Goal: Task Accomplishment & Management: Use online tool/utility

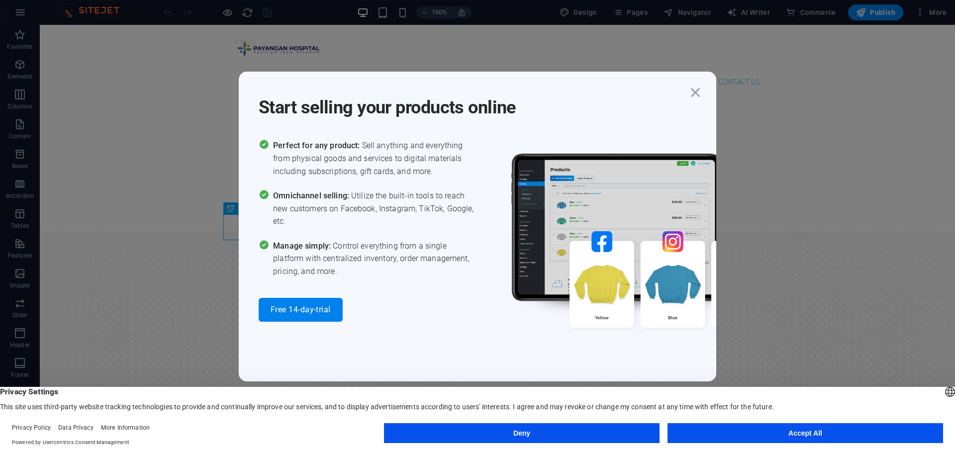
scroll to position [295, 0]
click at [697, 90] on icon "button" at bounding box center [695, 93] width 18 height 18
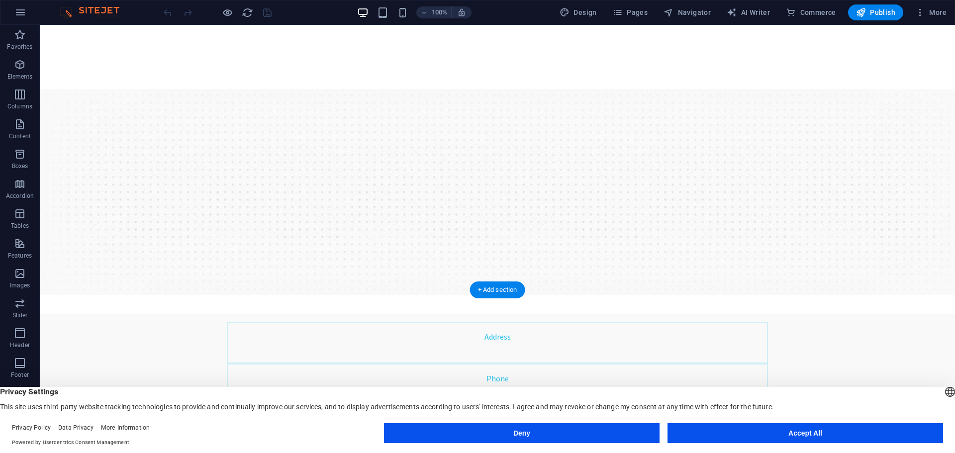
scroll to position [0, 0]
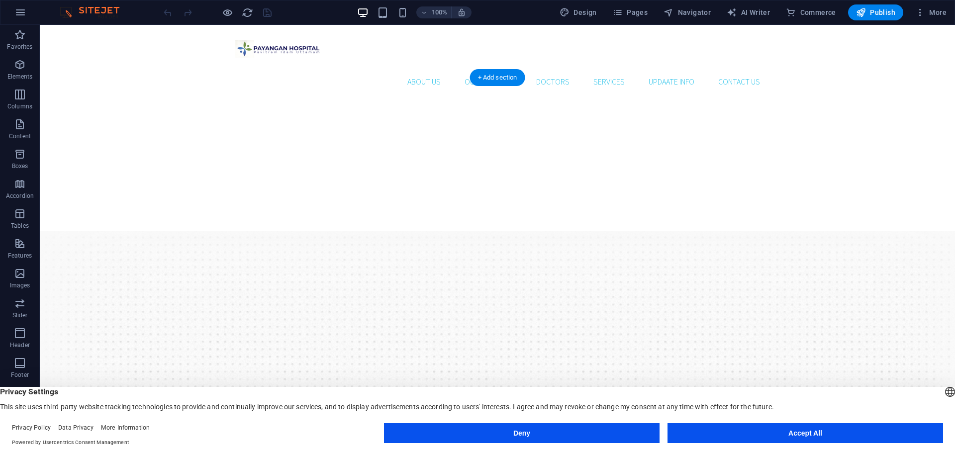
drag, startPoint x: 540, startPoint y: 187, endPoint x: 427, endPoint y: 179, distance: 112.7
drag, startPoint x: 413, startPoint y: 175, endPoint x: 514, endPoint y: 191, distance: 102.8
click at [419, 70] on nav "About Us Our Practice Doctors Services Updaate Info Contact us" at bounding box center [497, 82] width 541 height 24
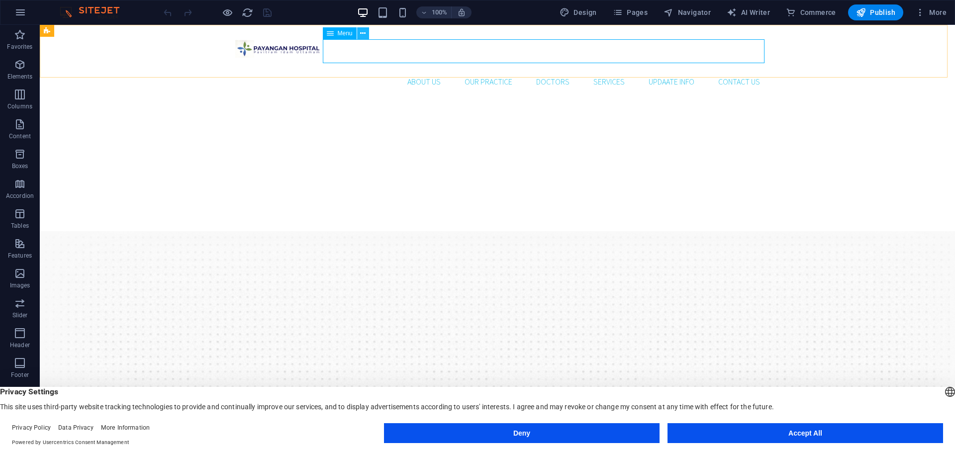
click at [362, 32] on icon at bounding box center [362, 33] width 5 height 10
click at [171, 63] on div "About Us Our Practice Doctors Services Updaate Info Contact us" at bounding box center [497, 63] width 915 height 77
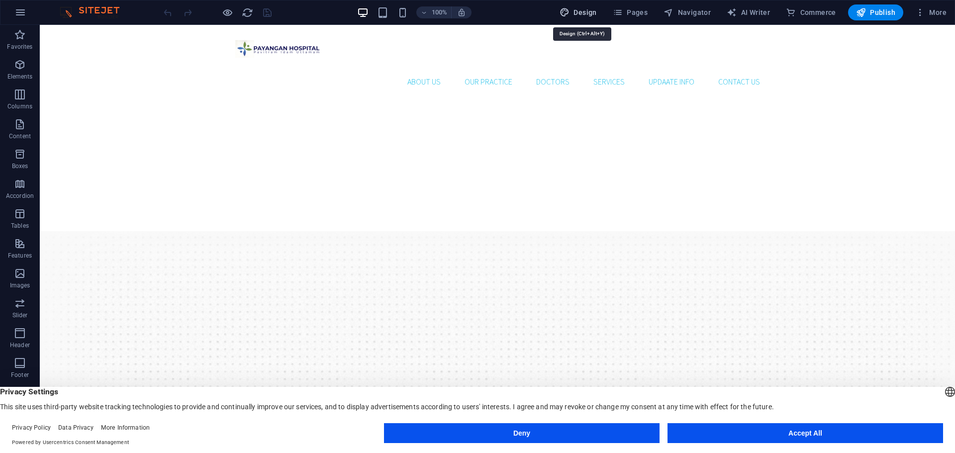
click at [569, 11] on icon "button" at bounding box center [564, 12] width 10 height 10
select select "rem"
select select "300"
select select "px"
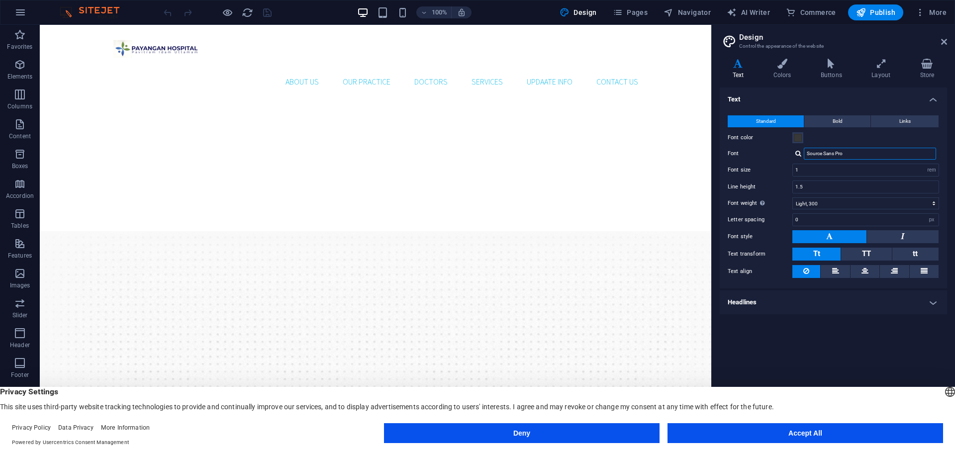
click at [842, 159] on input "Source Sans Pro" at bounding box center [870, 154] width 132 height 12
click at [789, 65] on icon at bounding box center [781, 64] width 43 height 10
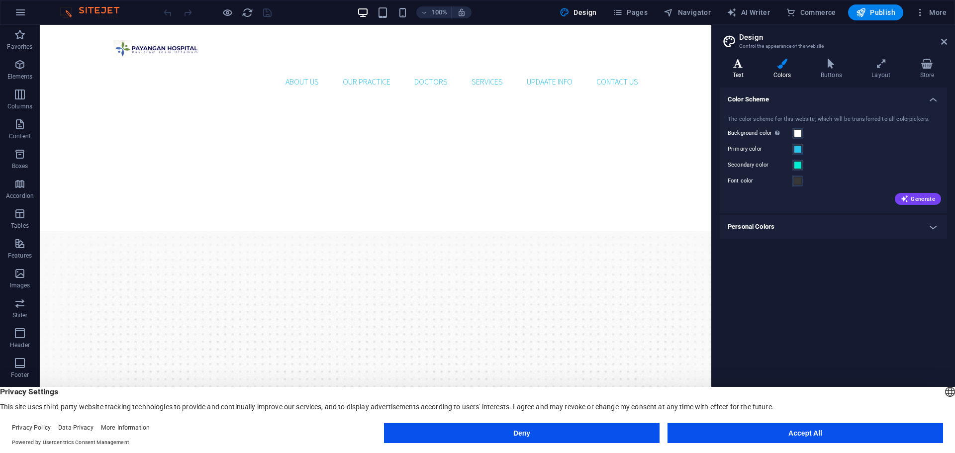
click at [743, 64] on icon at bounding box center [738, 64] width 37 height 10
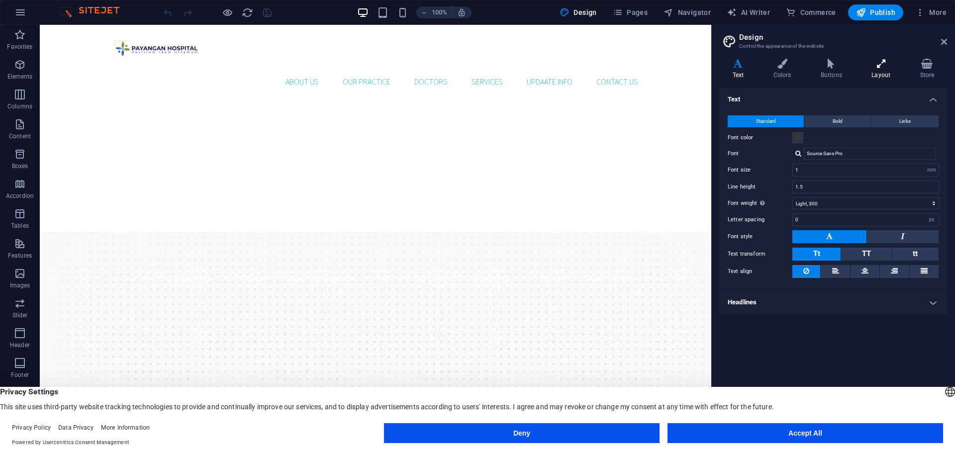
click at [883, 63] on icon at bounding box center [881, 64] width 44 height 10
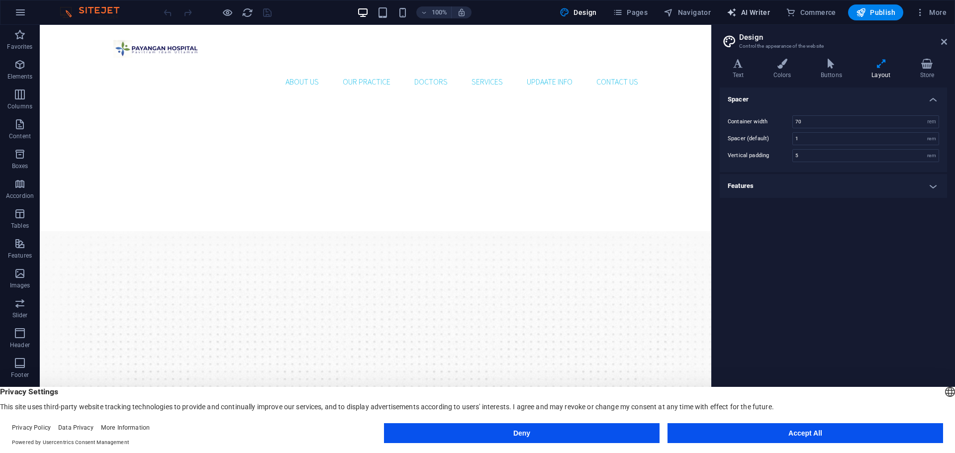
click at [753, 14] on span "AI Writer" at bounding box center [747, 12] width 43 height 10
select select "English"
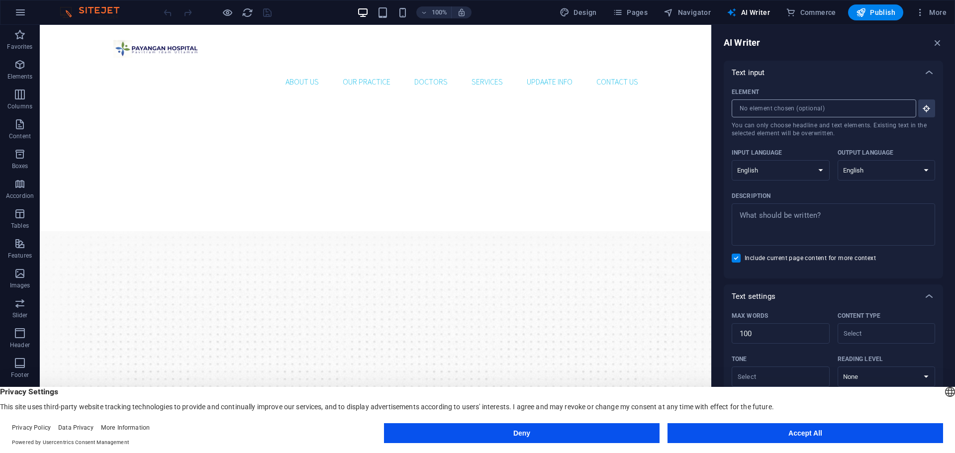
click at [793, 108] on input "Element ​ You can only choose headline and text elements. Existing text in the …" at bounding box center [820, 108] width 178 height 18
click at [807, 172] on select "Albanian Arabic Armenian Awadhi Azerbaijani Bashkir Basque Belarusian Bengali B…" at bounding box center [780, 170] width 98 height 20
select select "Indonesian"
click at [731, 160] on select "Albanian Arabic Armenian Awadhi Azerbaijani Bashkir Basque Belarusian Bengali B…" at bounding box center [780, 170] width 98 height 20
click at [873, 171] on select "Albanian Arabic Armenian Awadhi Azerbaijani Bashkir Basque Belarusian Bengali B…" at bounding box center [886, 170] width 98 height 20
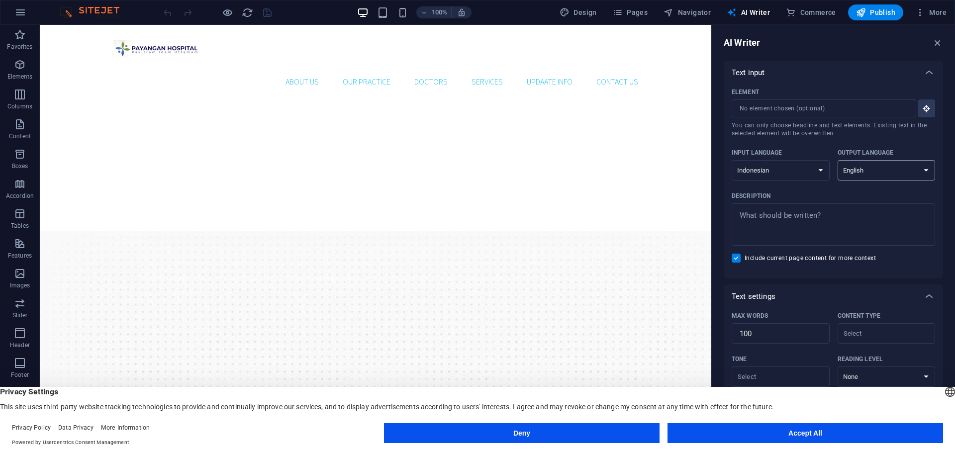
select select "Indonesian"
click at [837, 160] on select "Albanian Arabic Armenian Awadhi Azerbaijani Bashkir Basque Belarusian Bengali B…" at bounding box center [886, 170] width 98 height 20
type textarea "x"
click at [851, 227] on textarea "Description x ​" at bounding box center [832, 224] width 193 height 32
type textarea "b"
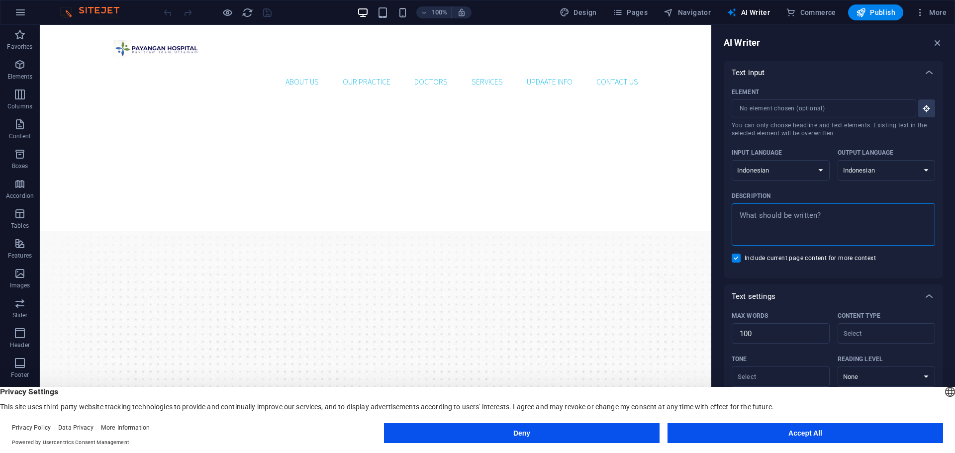
type textarea "x"
type textarea "bu"
type textarea "x"
type textarea "bua"
type textarea "x"
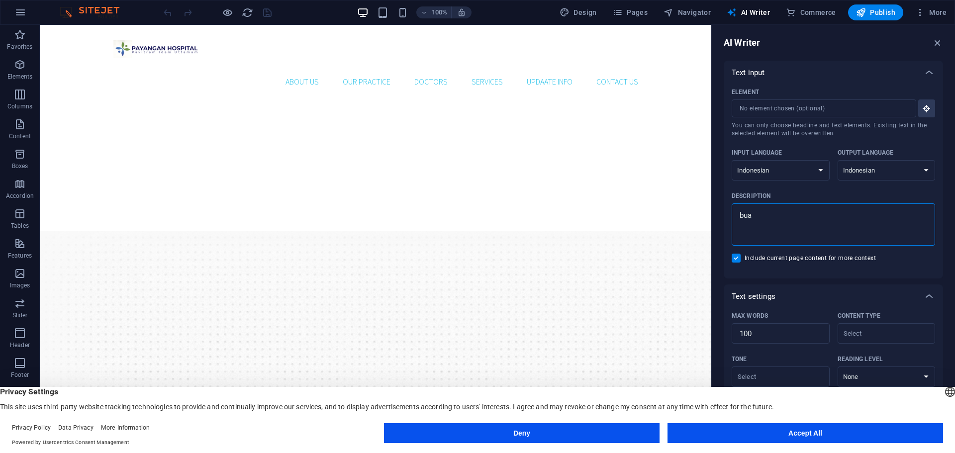
type textarea "buat"
type textarea "x"
type textarea "buatk"
type textarea "x"
type textarea "buatka"
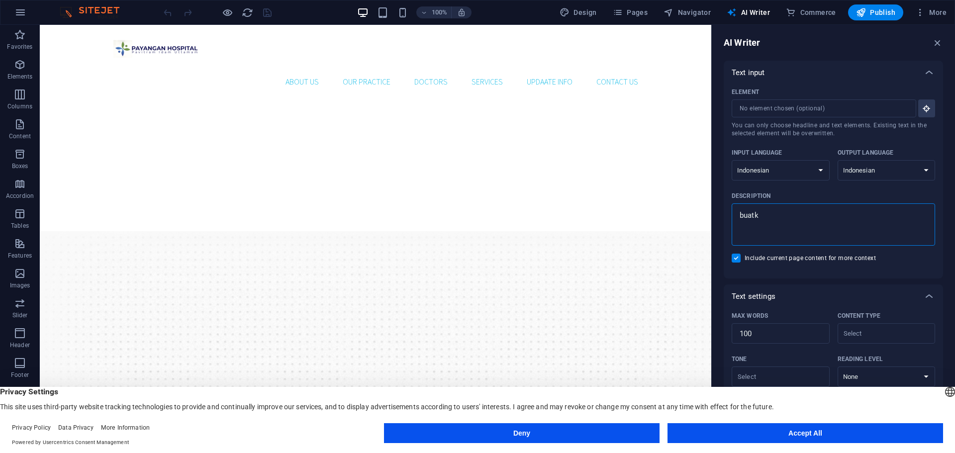
type textarea "x"
type textarea "buatkan"
type textarea "x"
type textarea "buatkan"
type textarea "x"
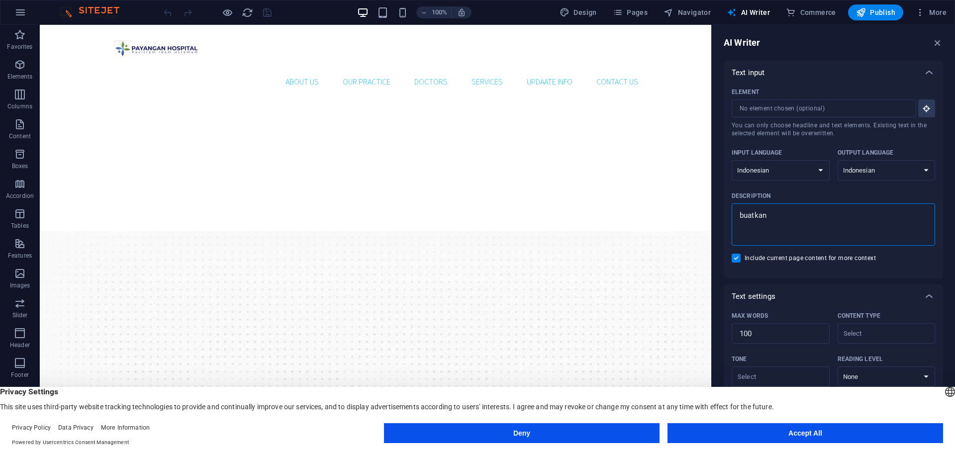
type textarea "buatkan d"
type textarea "x"
type textarea "buatkan da"
type textarea "x"
type textarea "buatkan day"
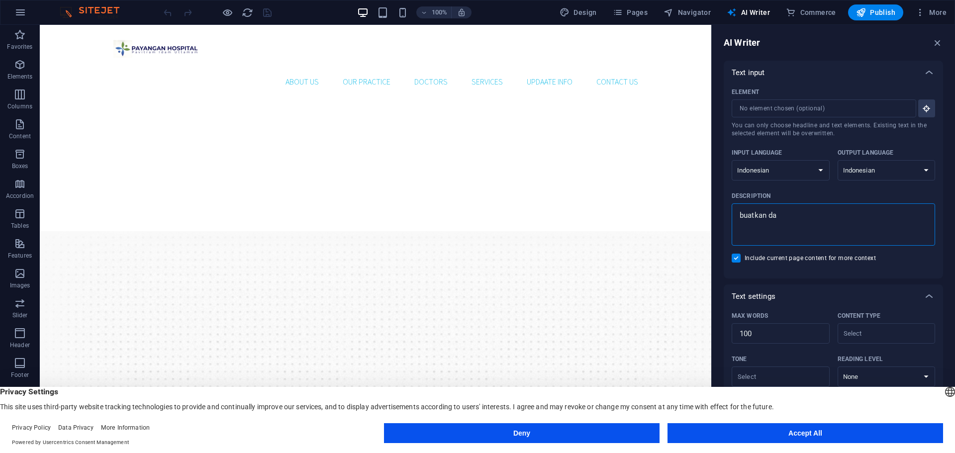
type textarea "x"
type textarea "buatkan daya"
type textarea "x"
type textarea "buatkan daya"
type textarea "x"
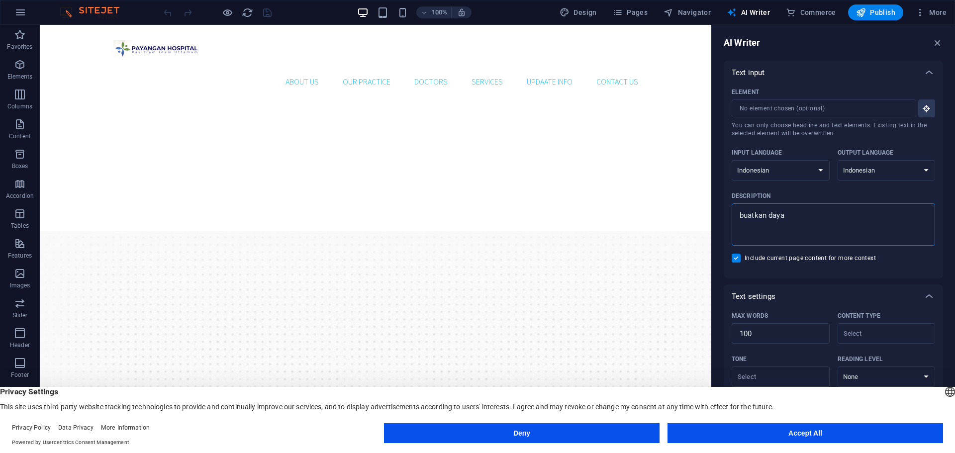
type textarea "buatkan daya h"
type textarea "x"
type textarea "buatkan daya ha"
type textarea "x"
type textarea "buatkan daya hal"
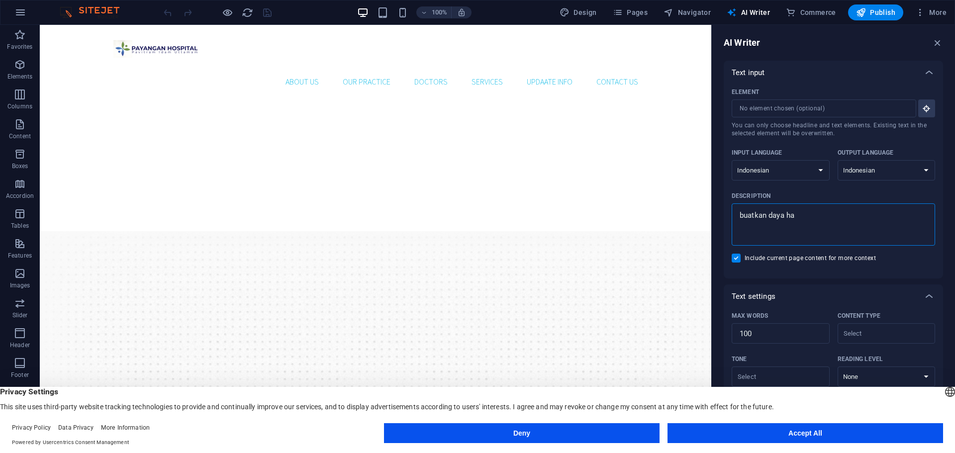
type textarea "x"
type textarea "buatkan daya hala"
type textarea "x"
type textarea "buatkan daya halam"
type textarea "x"
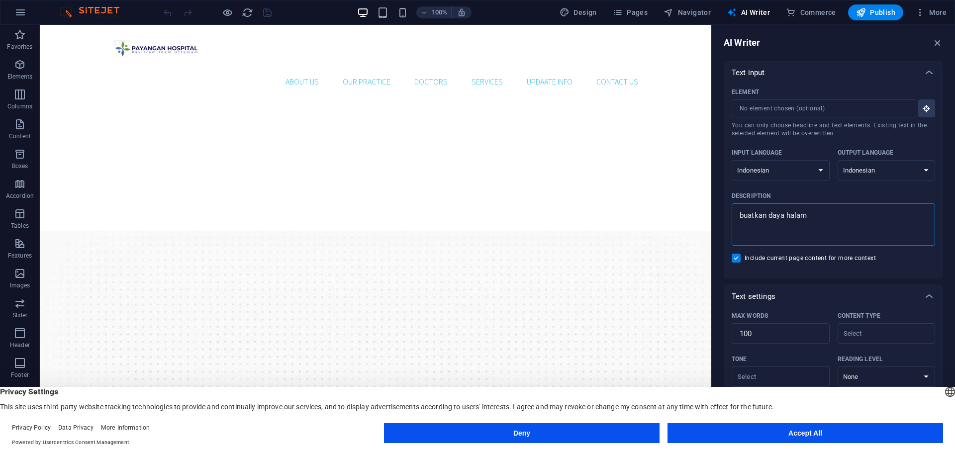
type textarea "buatkan daya halama"
type textarea "x"
type textarea "buatkan daya halaman"
type textarea "x"
type textarea "buatkan daya halaman"
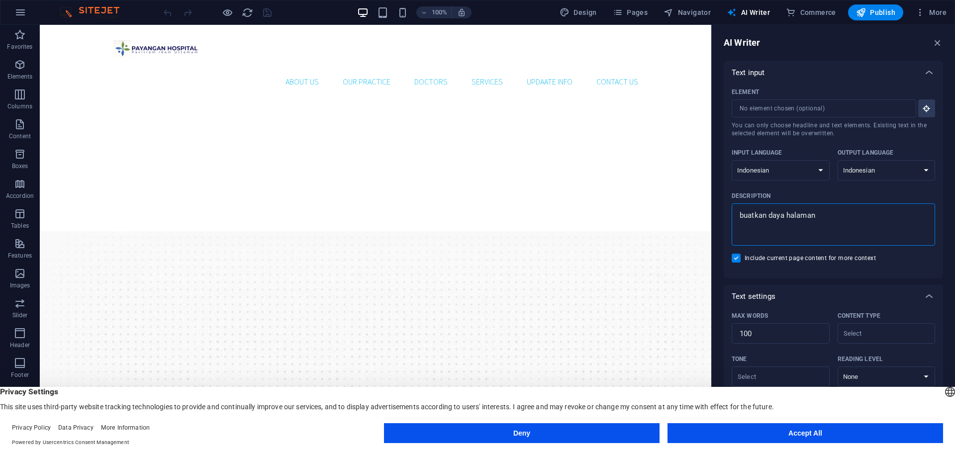
type textarea "x"
type textarea "buatkan daya halaman e"
type textarea "x"
type textarea "buatkan daya halaman ed"
type textarea "x"
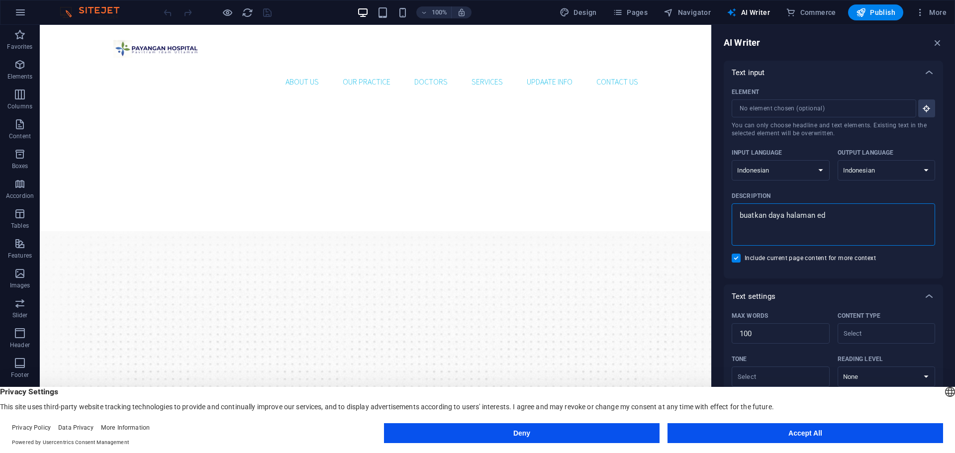
type textarea "buatkan daya halaman e"
type textarea "x"
type textarea "buatkan daya halaman"
type textarea "x"
type textarea "buatkan daya halaman d"
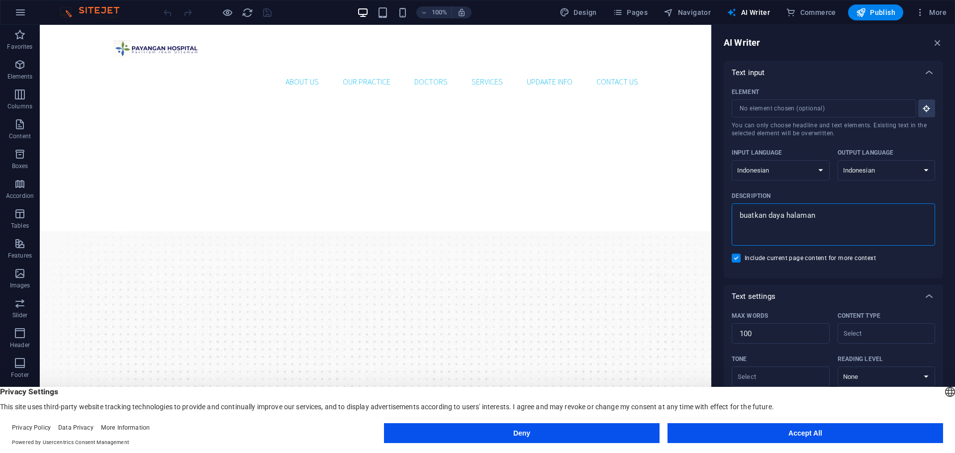
type textarea "x"
type textarea "buatkan daya halaman de"
type textarea "x"
type textarea "buatkan daya halaman dep"
type textarea "x"
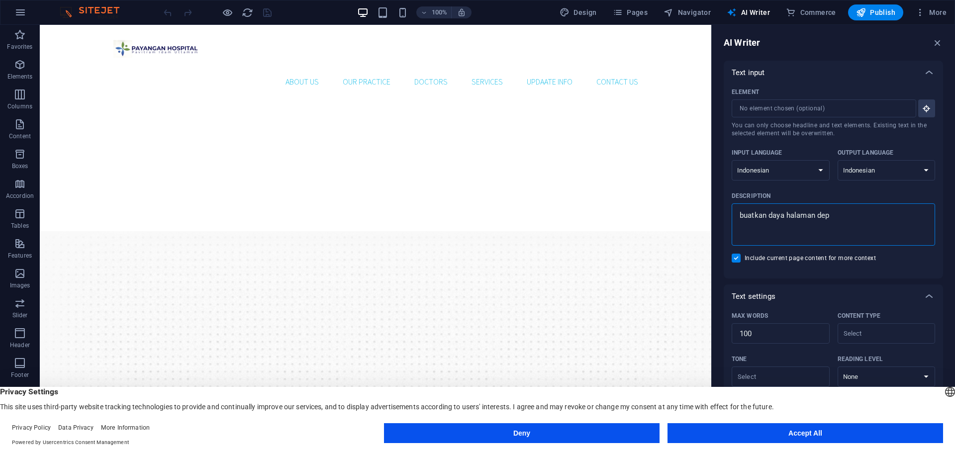
type textarea "buatkan daya halaman depa"
type textarea "x"
type textarea "buatkan daya halaman depan"
type textarea "x"
type textarea "buatkan daya halaman depan"
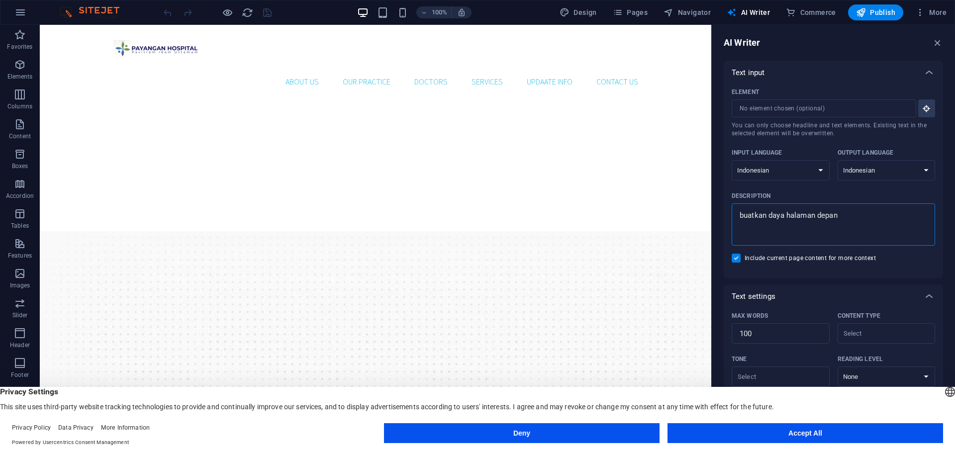
type textarea "x"
type textarea "buatkan daya halaman depan w"
type textarea "x"
type textarea "buatkan daya halaman depan we"
type textarea "x"
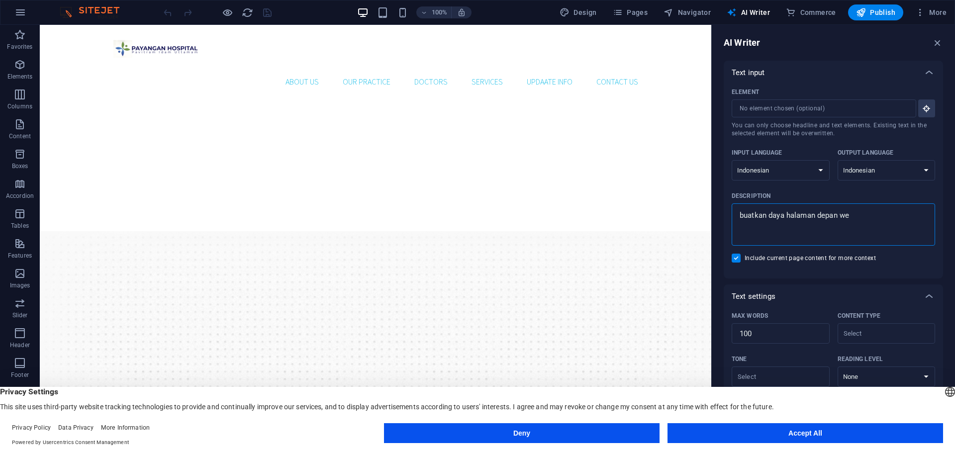
type textarea "buatkan daya halaman depan web"
type textarea "x"
type textarea "buatkan daya halaman depan webs"
type textarea "x"
type textarea "buatkan daya halaman depan websi"
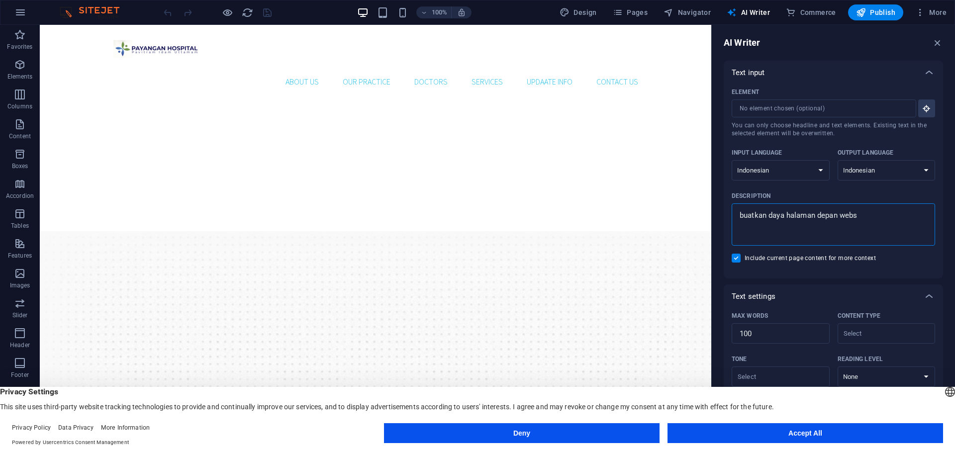
type textarea "x"
type textarea "buatkan daya halaman depan websit"
type textarea "x"
type textarea "buatkan daya halaman depan website"
type textarea "x"
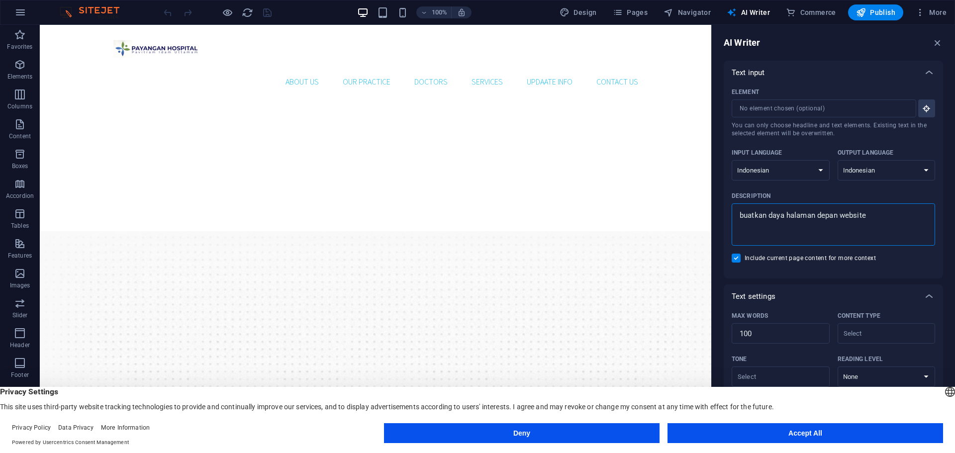
type textarea "buatkan daya halaman depan website"
type textarea "x"
type textarea "buatkan daya halaman depan website p"
type textarea "x"
type textarea "buatkan daya halaman depan website pa"
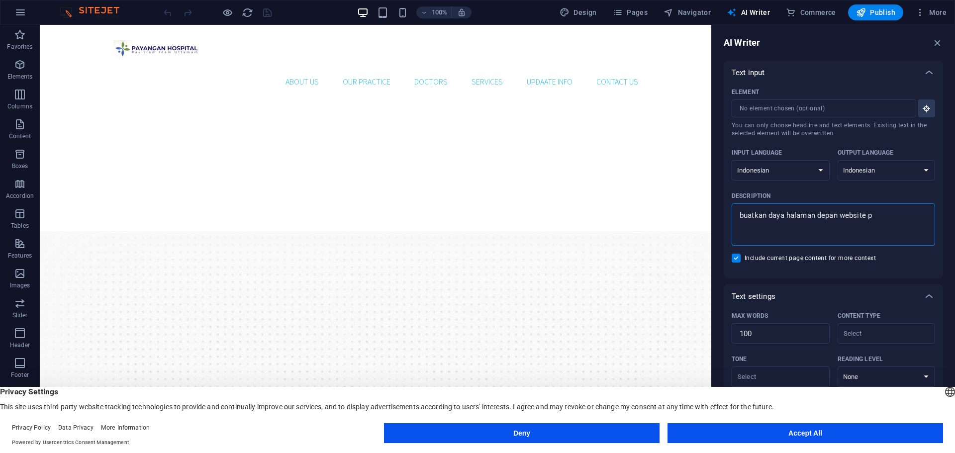
type textarea "x"
type textarea "buatkan daya halaman depan website pay"
type textarea "x"
type textarea "buatkan daya halaman depan website paya"
type textarea "x"
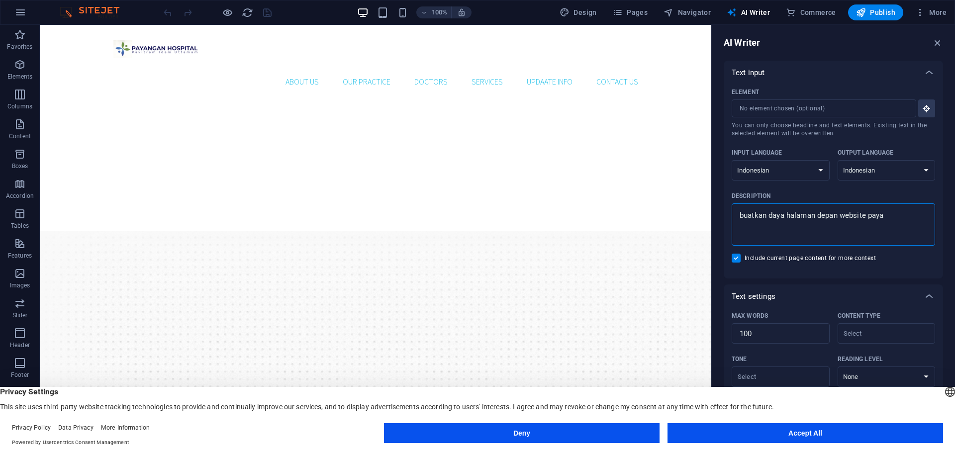
type textarea "buatkan daya halaman depan website payan"
type textarea "x"
type textarea "buatkan daya halaman depan website payang"
type textarea "x"
type textarea "buatkan daya halaman depan website payanga"
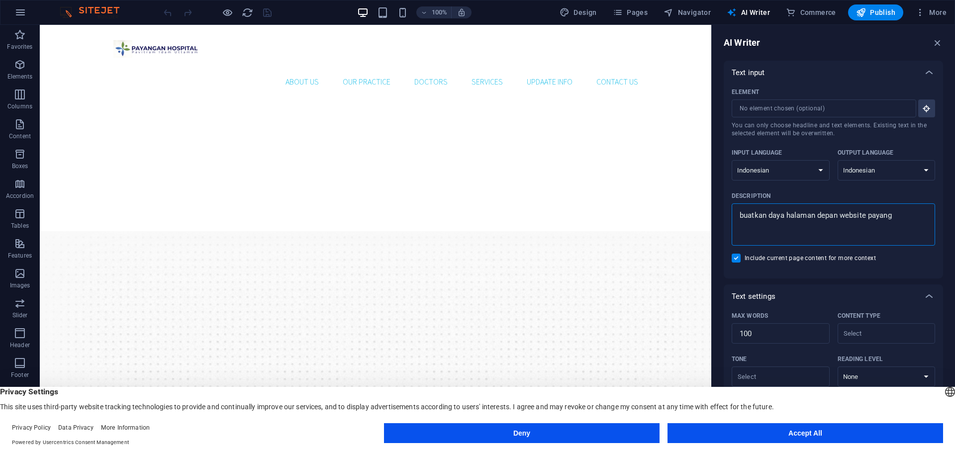
type textarea "x"
type textarea "buatkan daya halaman depan website payangan"
type textarea "x"
type textarea "buatkan daya halaman depan website payangan"
type textarea "x"
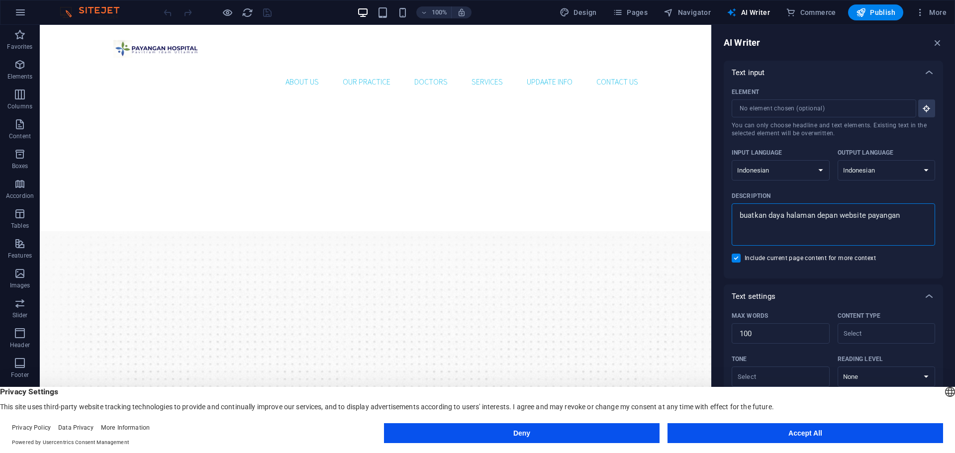
type textarea "buatkan daya halaman depan website payangan h"
type textarea "x"
type textarea "buatkan daya halaman depan website payangan ho"
type textarea "x"
type textarea "buatkan daya halaman depan website payangan hos"
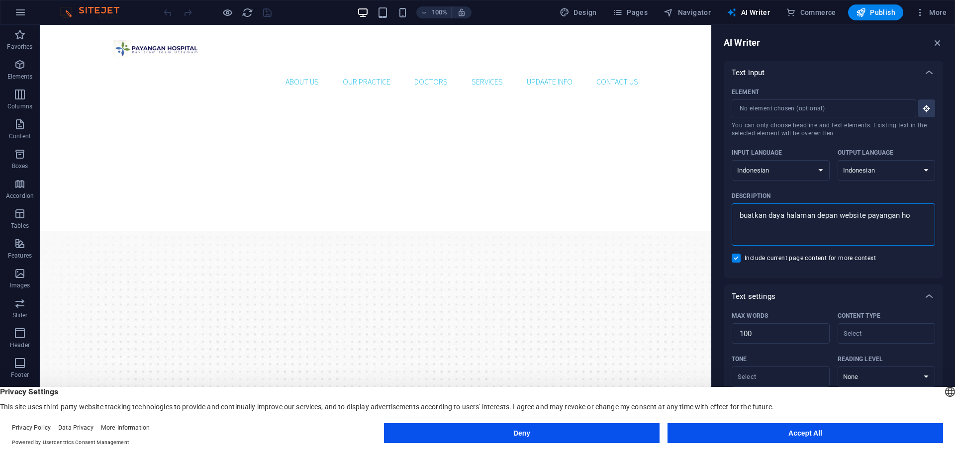
type textarea "x"
type textarea "buatkan daya halaman depan website payangan hosp"
type textarea "x"
type textarea "buatkan daya halaman depan website payangan hospi"
type textarea "x"
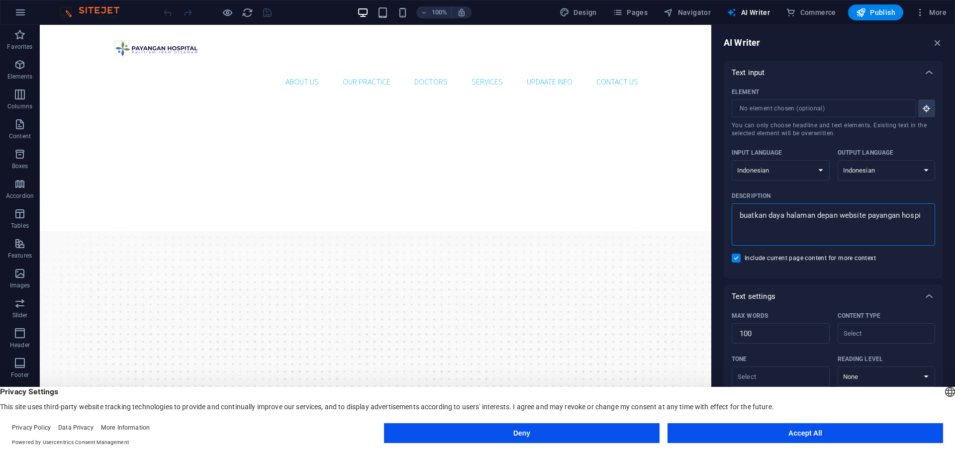
type textarea "buatkan daya halaman depan website payangan hospit"
type textarea "x"
type textarea "buatkan daya halaman depan website payangan hospita"
type textarea "x"
type textarea "buatkan daya halaman depan website [GEOGRAPHIC_DATA]"
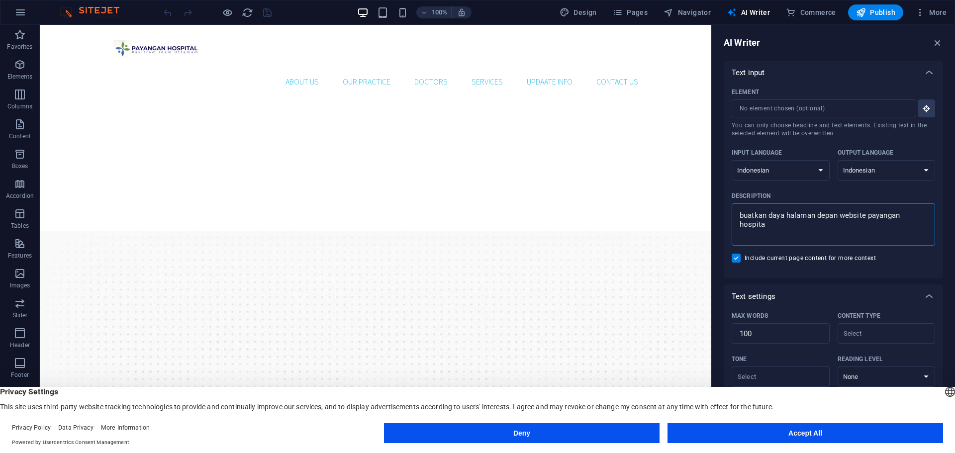
type textarea "x"
type textarea "buatkan daya halaman depan website [GEOGRAPHIC_DATA]"
type textarea "x"
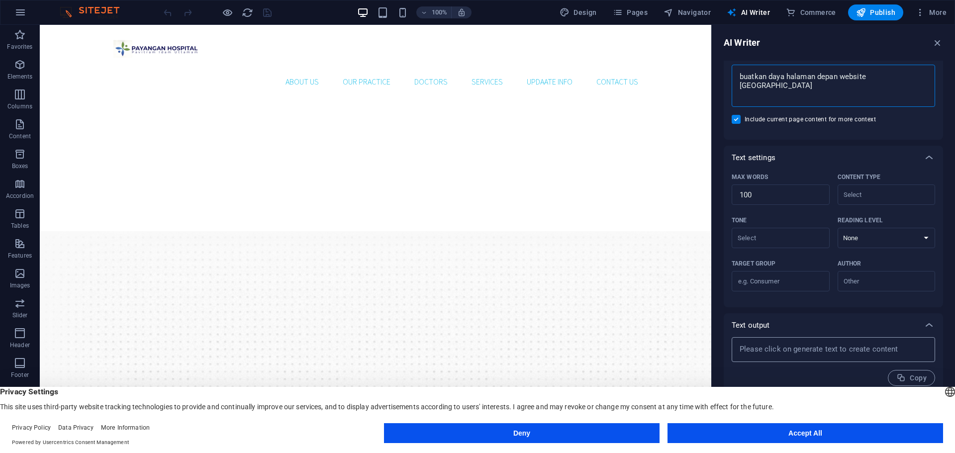
type textarea "buatkan daya halaman depan website [GEOGRAPHIC_DATA]"
type textarea "x"
click at [890, 351] on textarea at bounding box center [832, 349] width 193 height 15
type textarea "x"
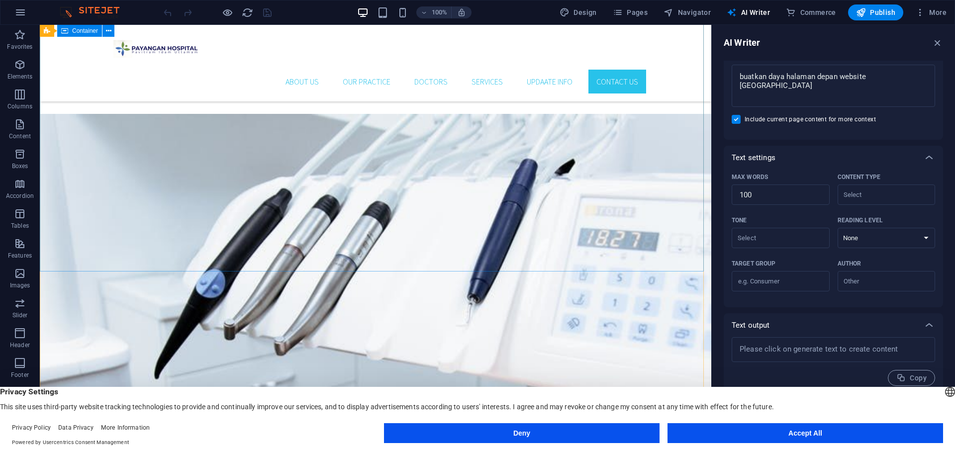
scroll to position [2247, 0]
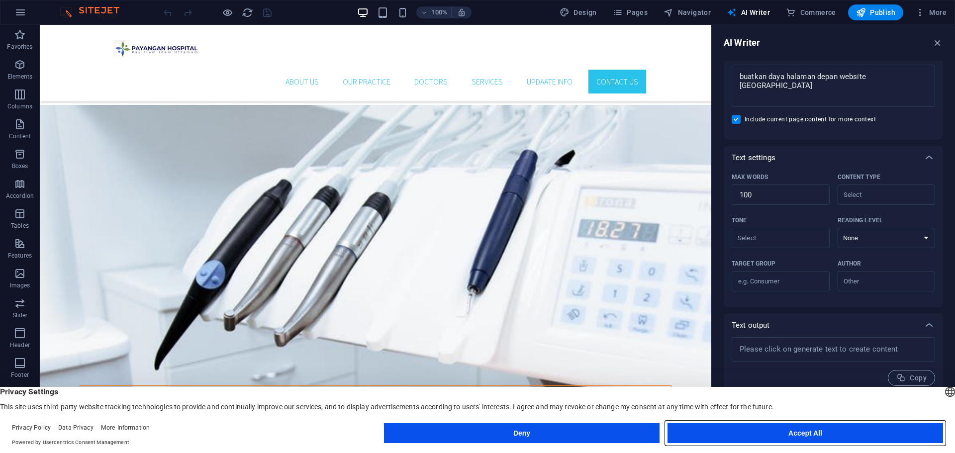
click at [740, 432] on button "Accept All" at bounding box center [804, 433] width 275 height 20
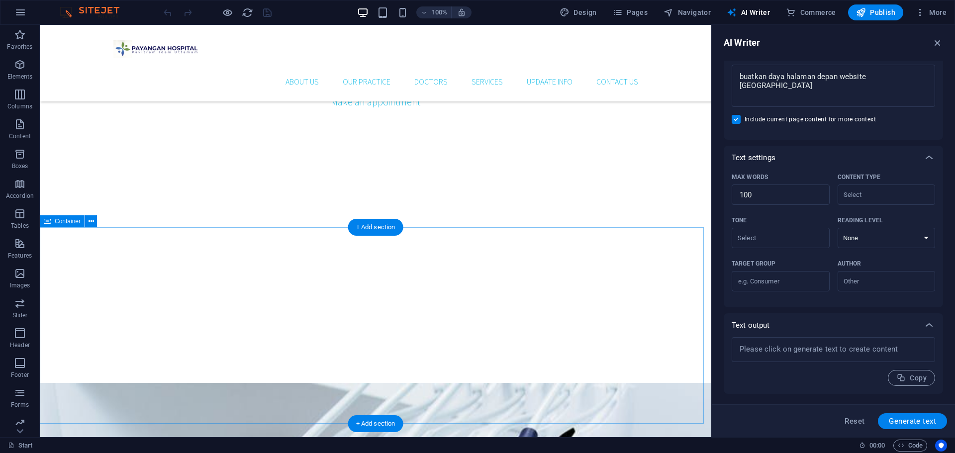
scroll to position [1650, 0]
